Goal: Information Seeking & Learning: Understand process/instructions

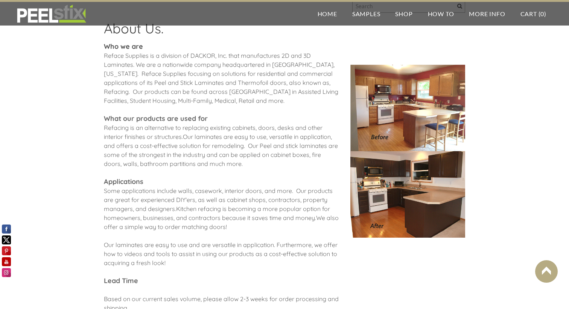
scroll to position [214, 0]
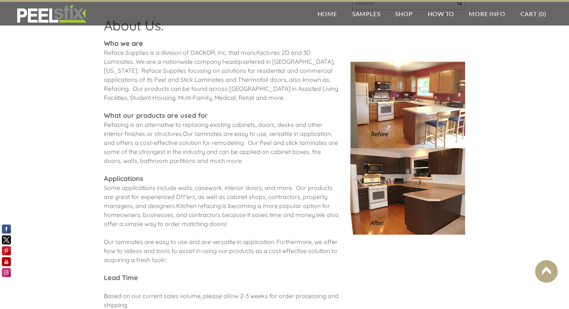
click at [431, 229] on img at bounding box center [407, 148] width 115 height 173
click at [422, 95] on img at bounding box center [407, 148] width 115 height 173
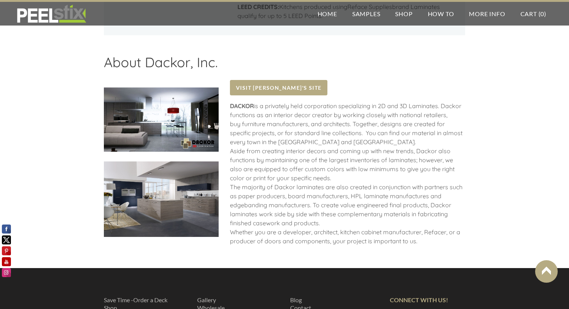
scroll to position [907, 0]
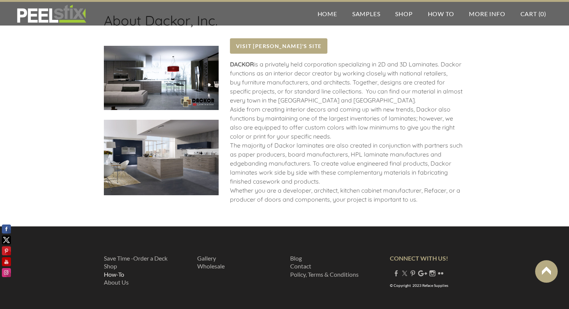
click at [123, 271] on link "How-To" at bounding box center [114, 274] width 20 height 7
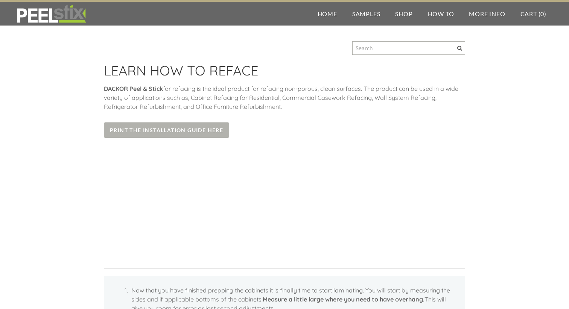
click at [179, 132] on span "Print the Installation Guide Here" at bounding box center [166, 130] width 125 height 15
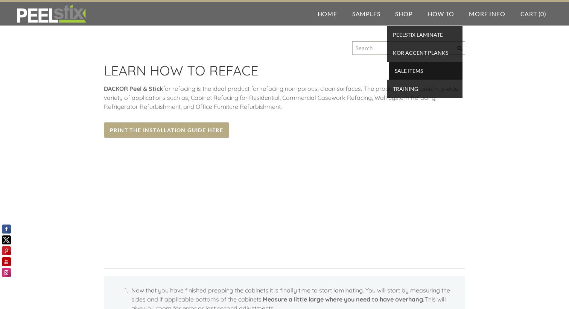
click at [396, 74] on span "SALE ITEMS" at bounding box center [426, 71] width 70 height 10
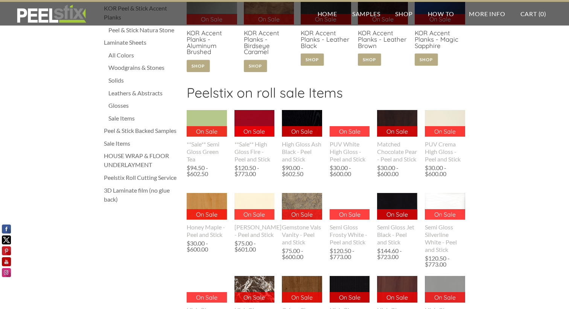
scroll to position [165, 0]
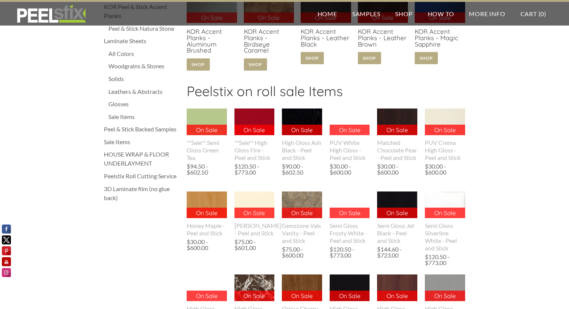
click at [165, 177] on div "Peelstix Roll Cutting Service" at bounding box center [141, 176] width 75 height 9
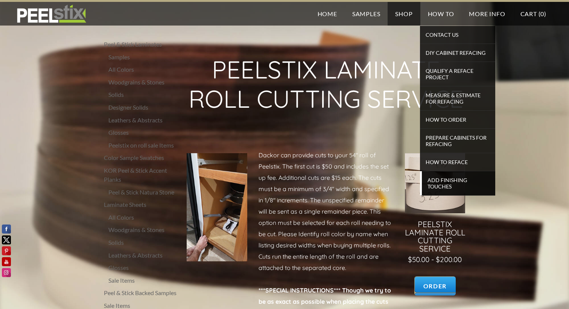
click at [449, 179] on span "Add Finishing Touches" at bounding box center [458, 183] width 70 height 17
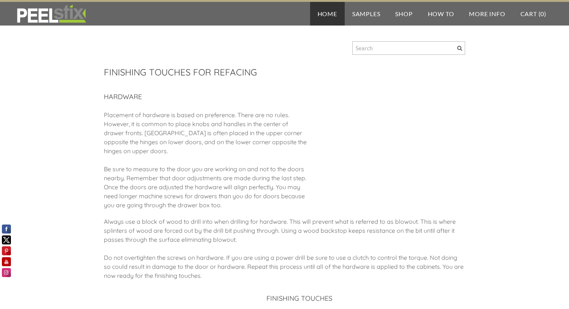
click at [323, 12] on link "Home" at bounding box center [327, 14] width 35 height 24
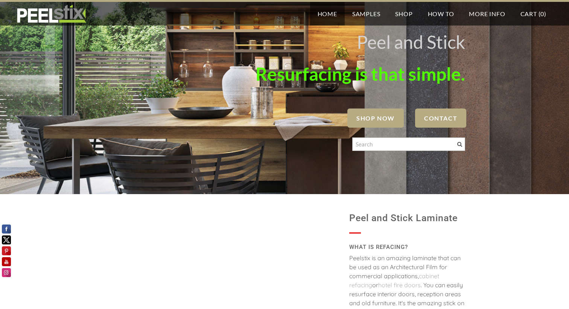
click at [364, 120] on span "SHOP NOW" at bounding box center [375, 118] width 56 height 19
